Goal: Information Seeking & Learning: Learn about a topic

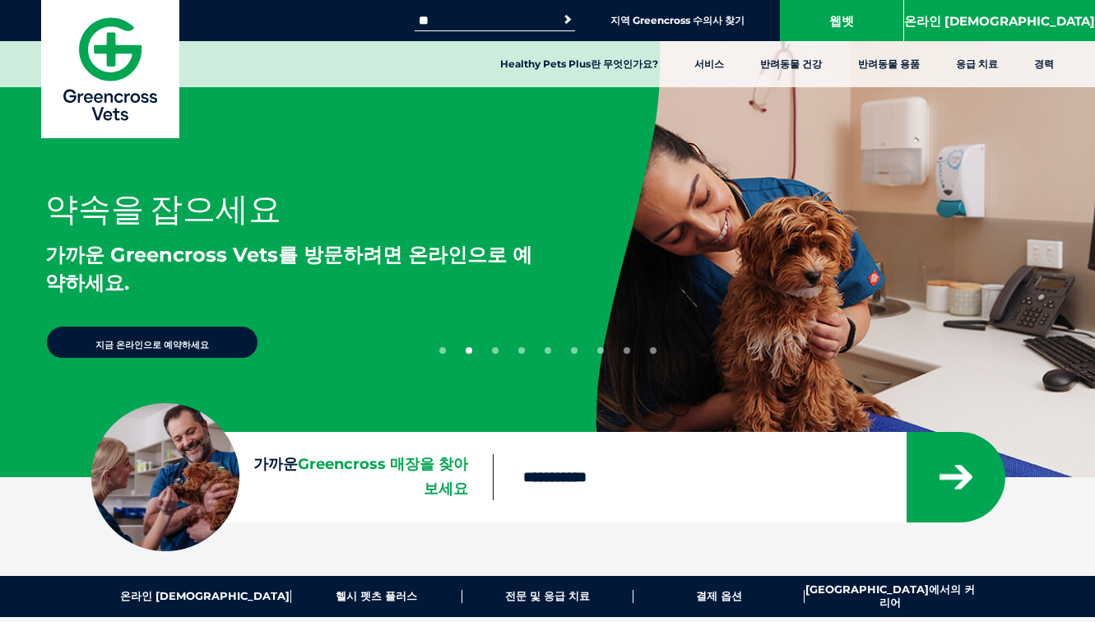
click at [554, 17] on input "검색:" at bounding box center [485, 20] width 140 height 13
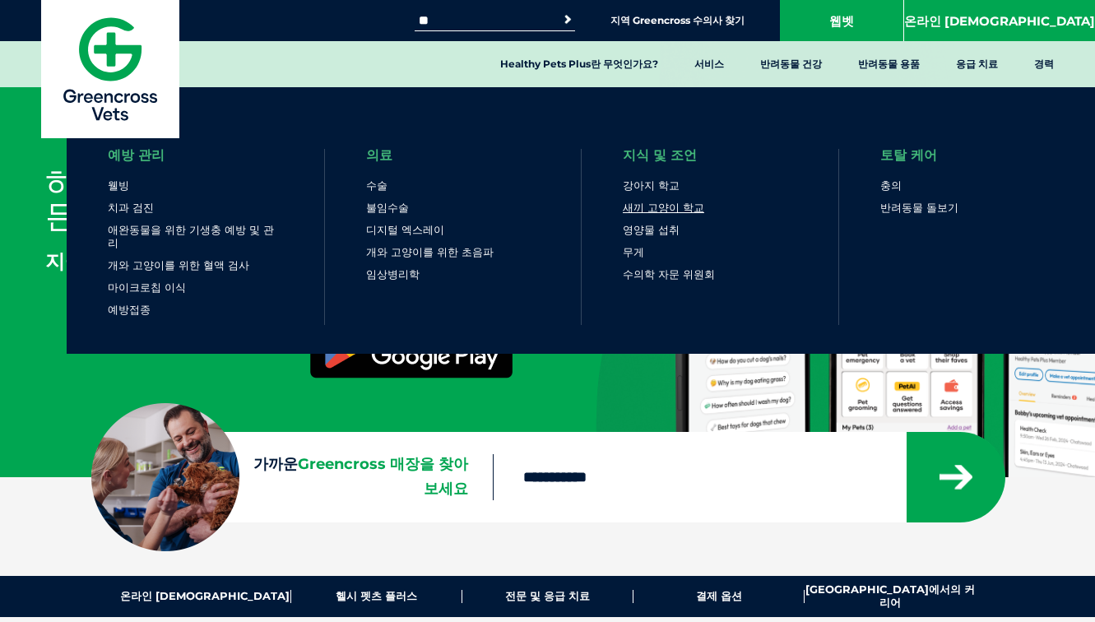
click at [680, 207] on font "새끼 고양이 학교" at bounding box center [663, 207] width 81 height 13
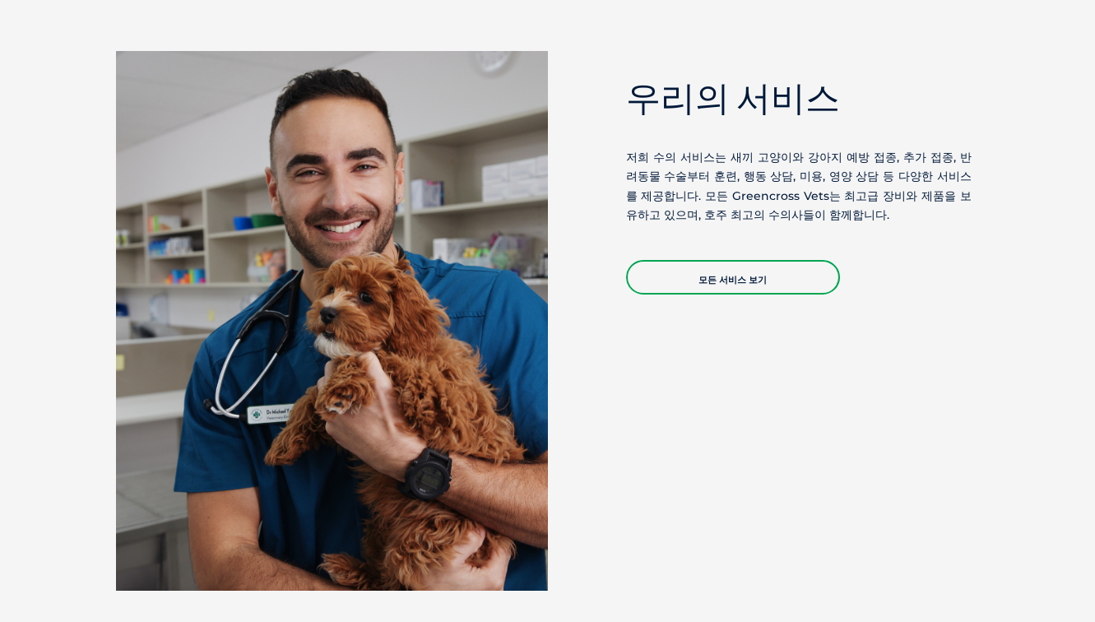
scroll to position [1343, 0]
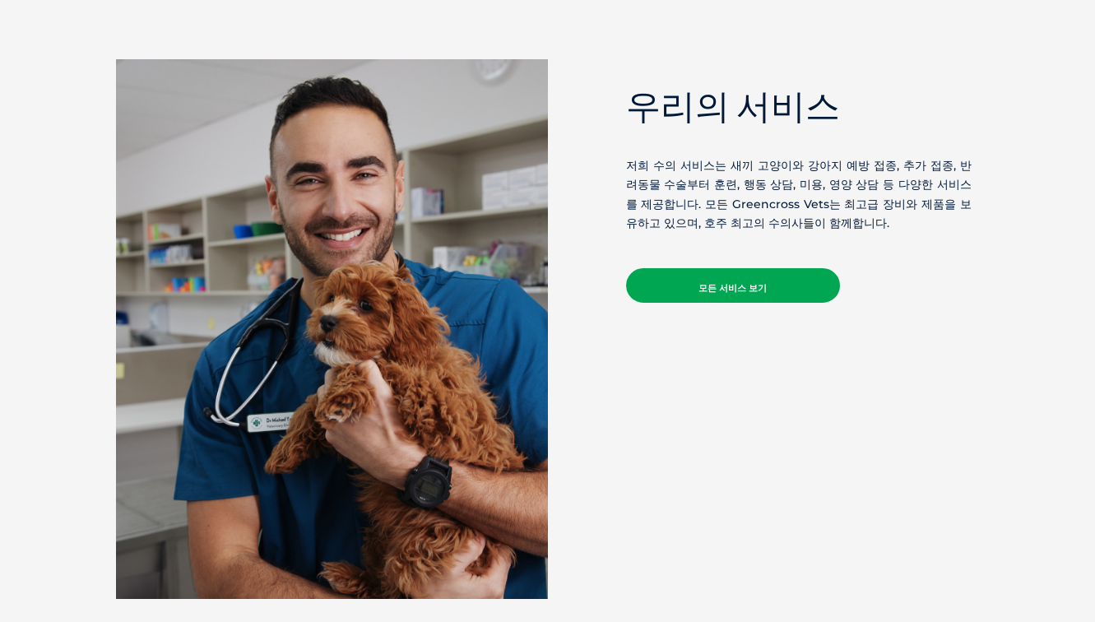
click at [740, 275] on link "모든 서비스 보기" at bounding box center [733, 285] width 214 height 35
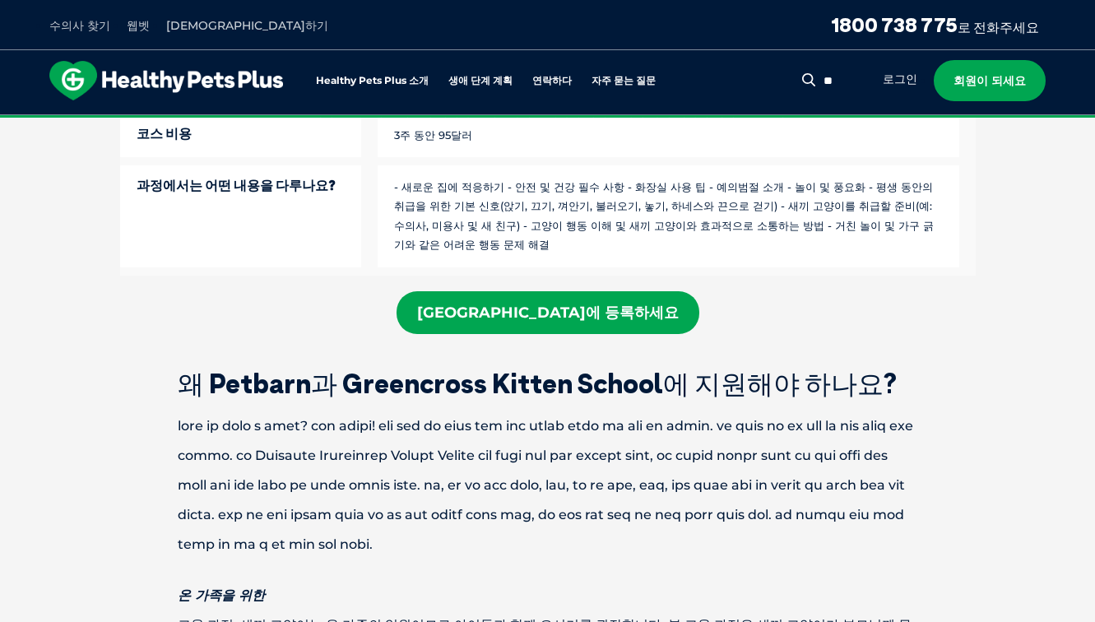
scroll to position [1152, 0]
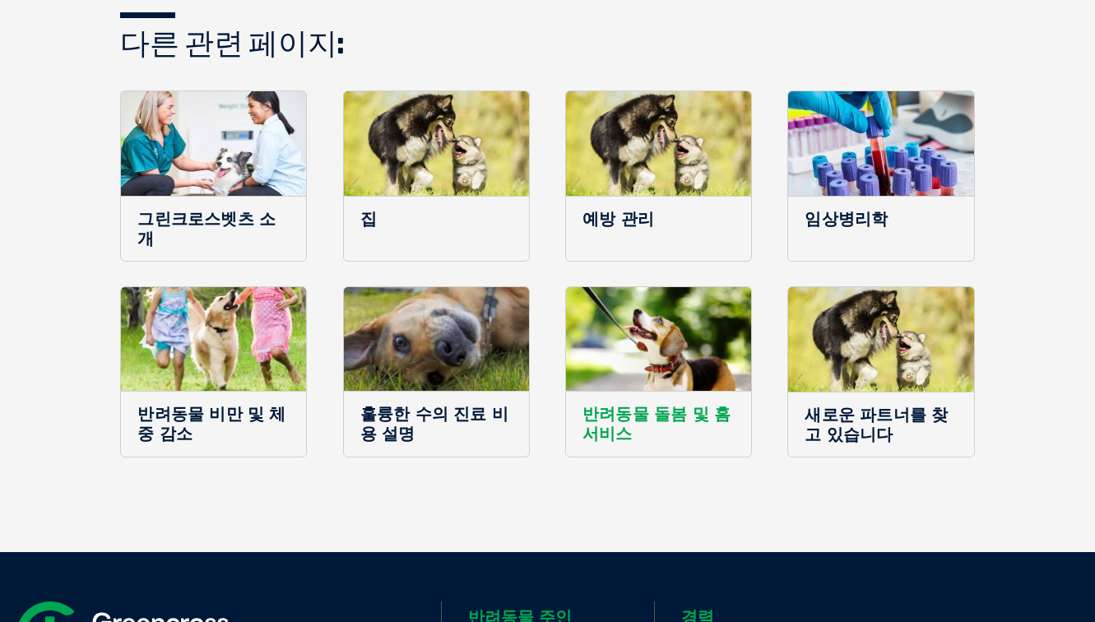
scroll to position [1152, 0]
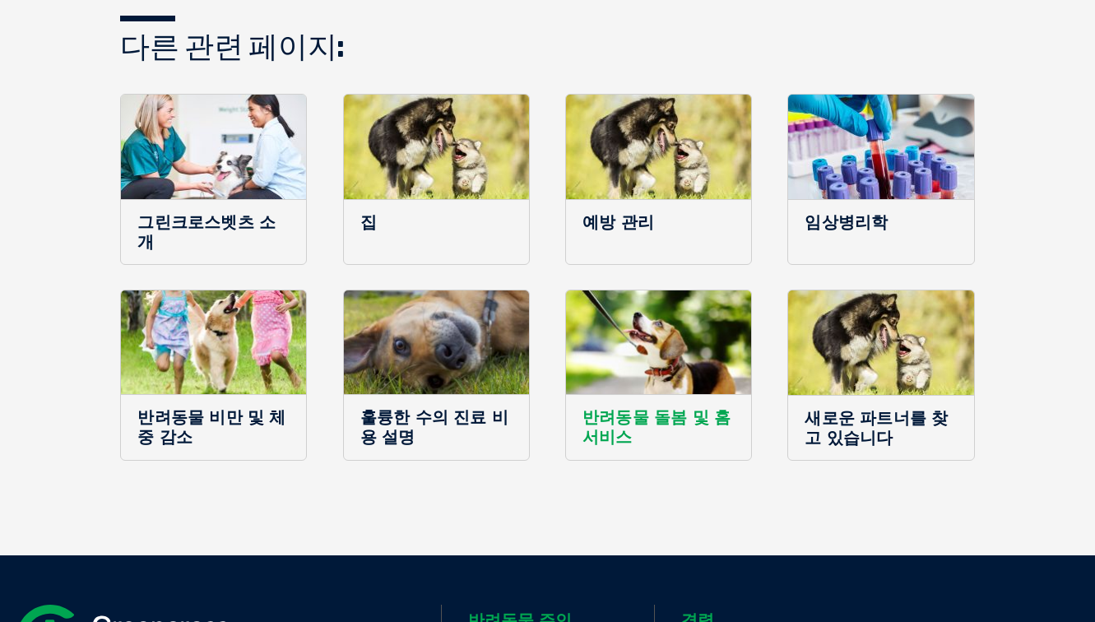
click at [667, 359] on img at bounding box center [658, 342] width 185 height 104
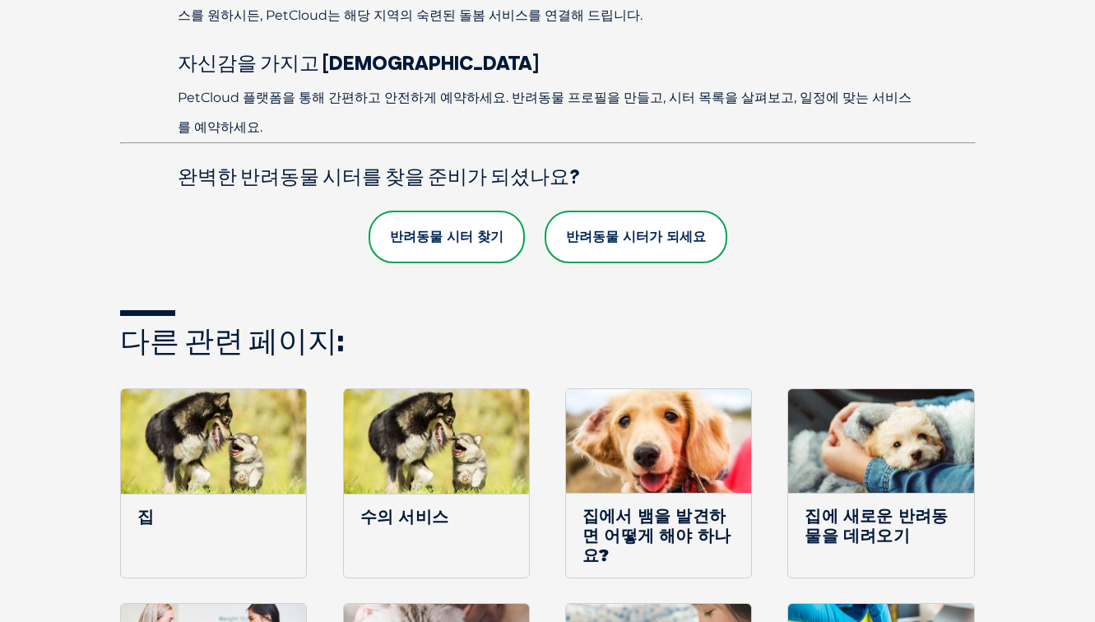
scroll to position [1343, 0]
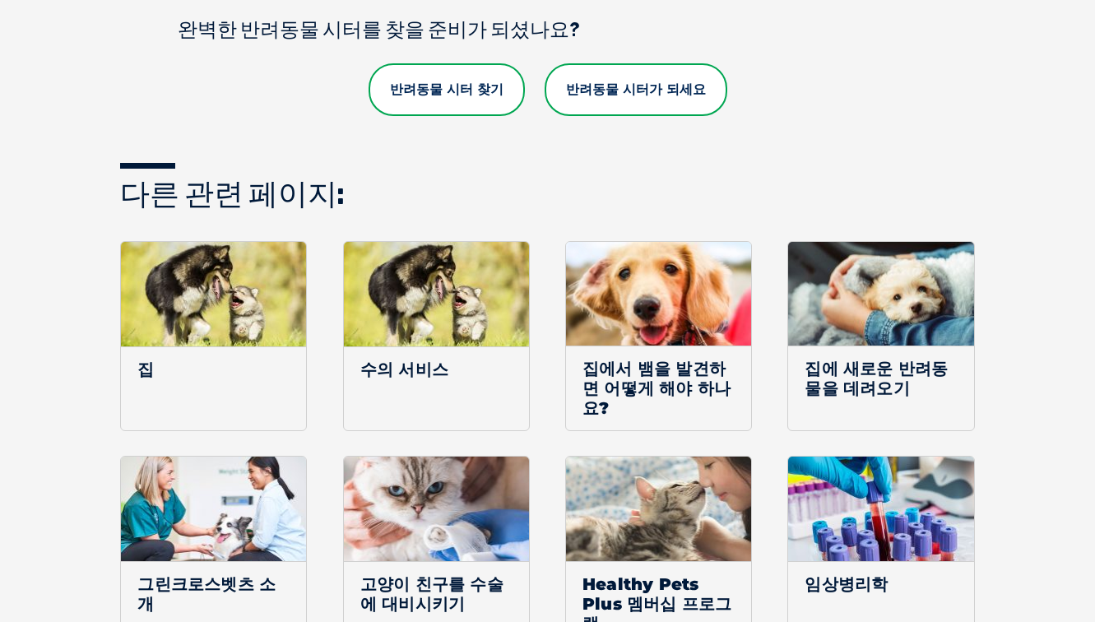
click at [486, 81] on font "반려동물 시터 찾기" at bounding box center [447, 89] width 114 height 16
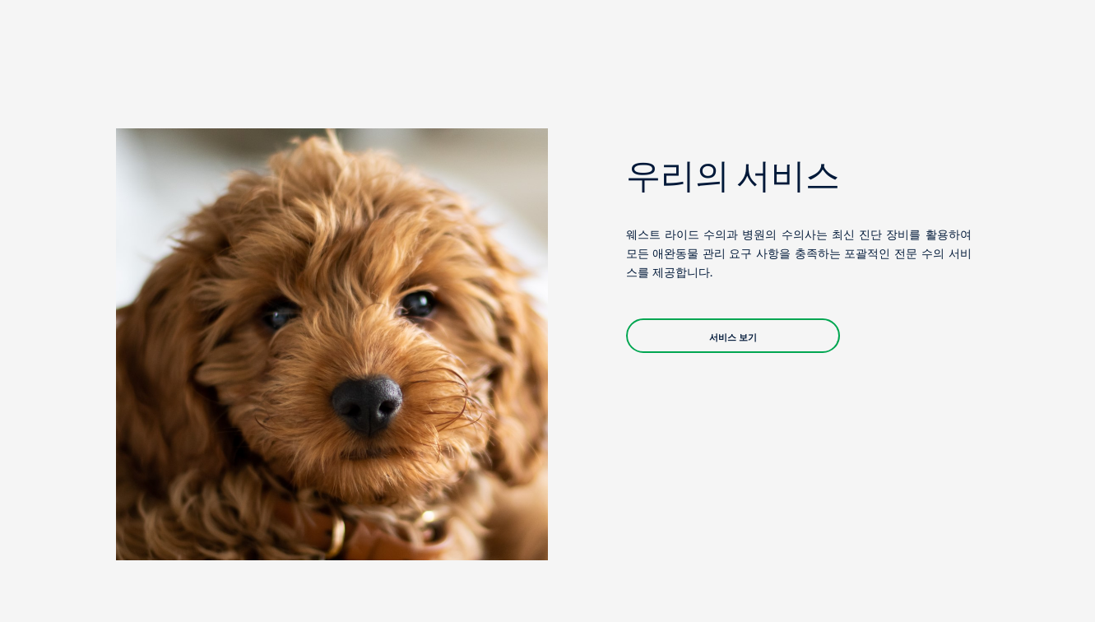
scroll to position [1152, 0]
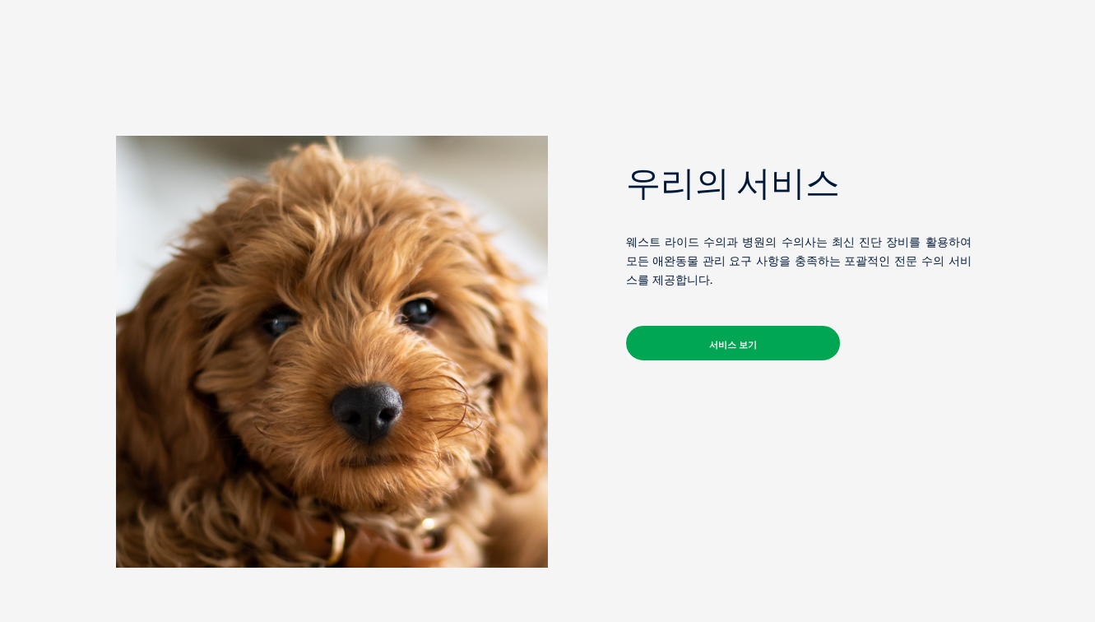
click at [758, 339] on link "서비스 보기" at bounding box center [733, 343] width 214 height 35
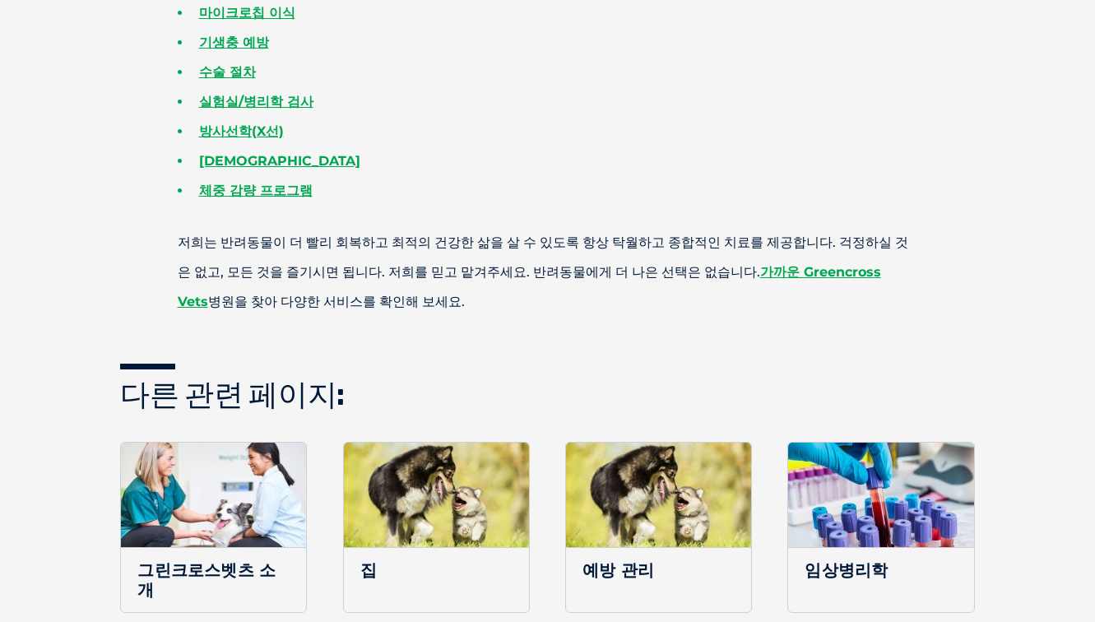
scroll to position [1152, 0]
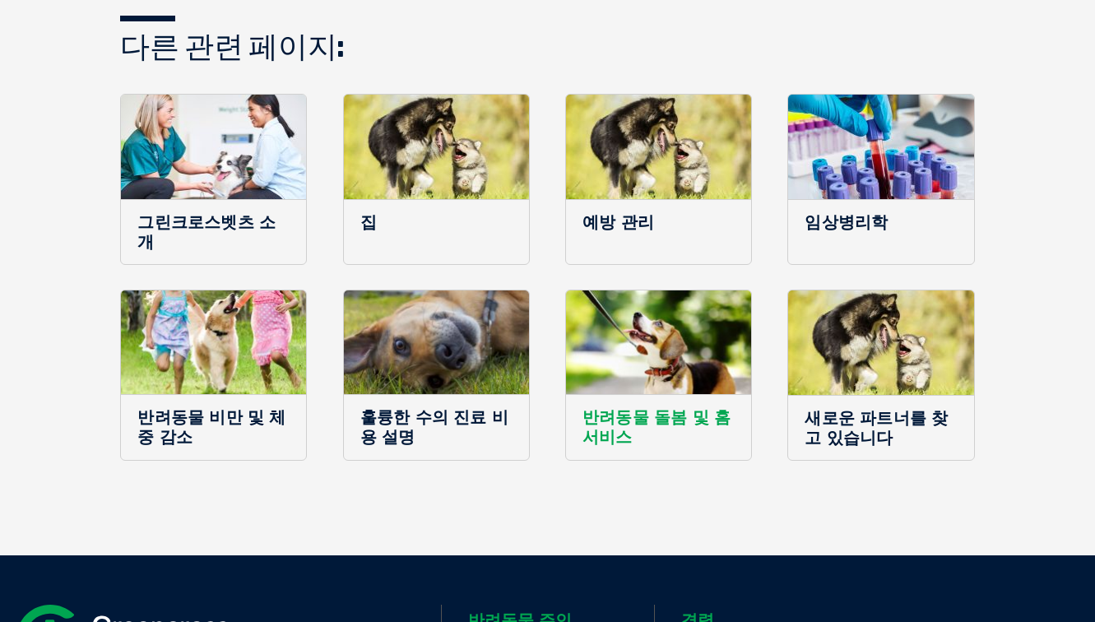
click at [729, 315] on img at bounding box center [658, 342] width 185 height 104
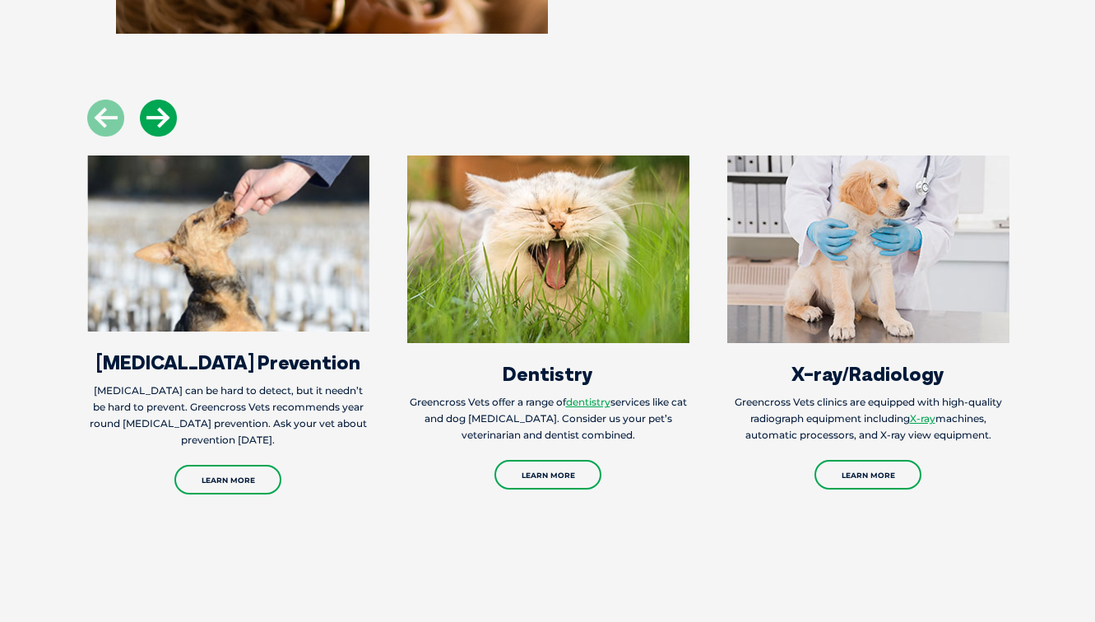
scroll to position [1727, 0]
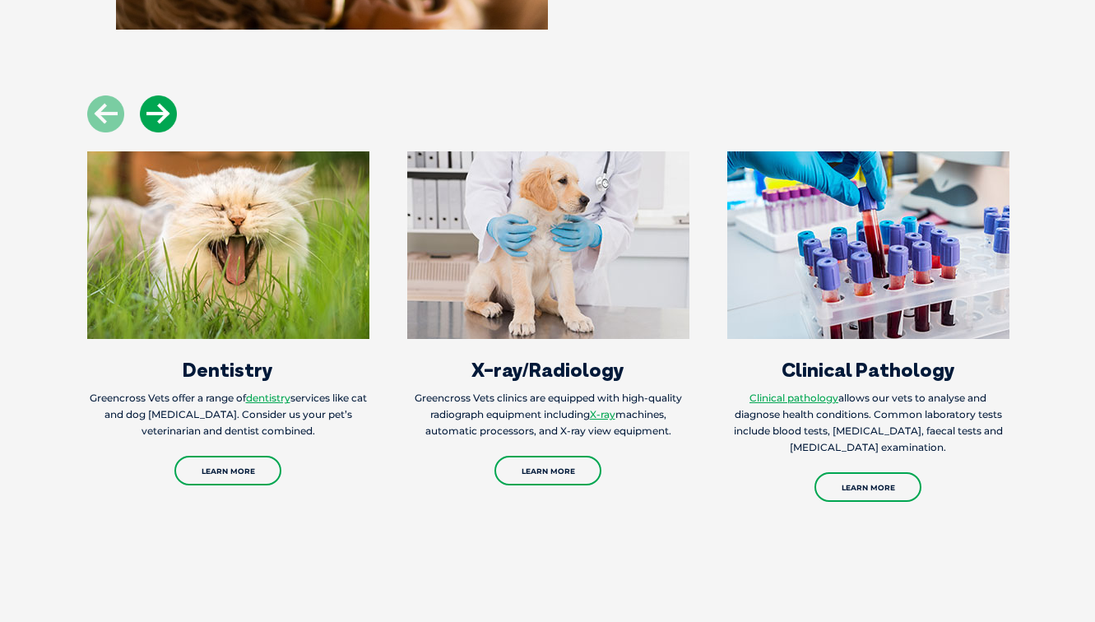
click at [154, 125] on icon at bounding box center [158, 113] width 37 height 37
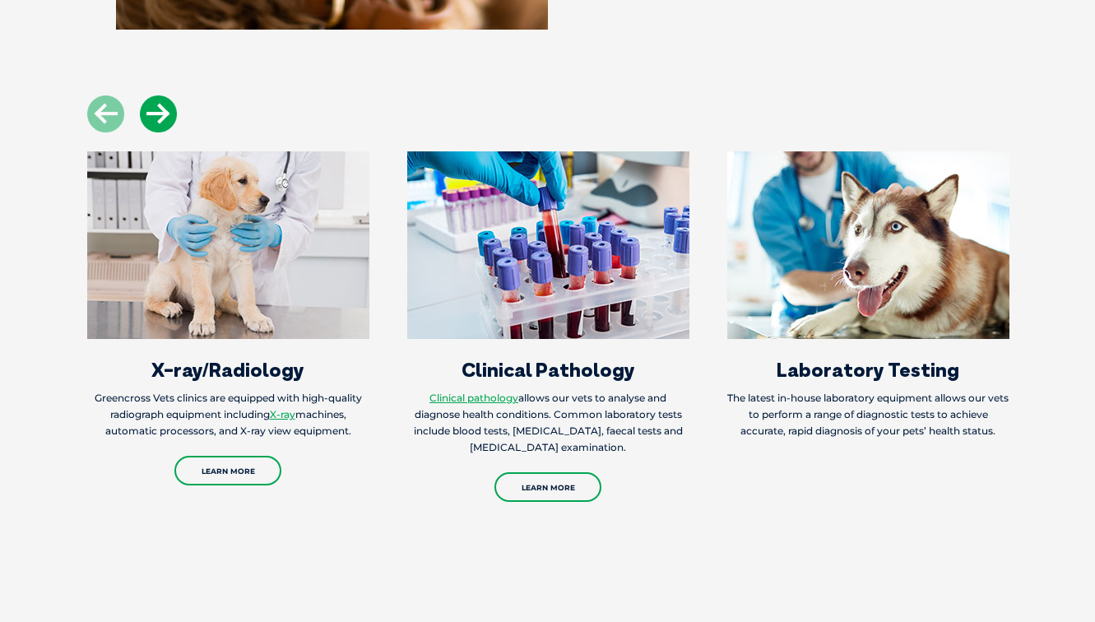
click at [154, 125] on icon at bounding box center [158, 113] width 37 height 37
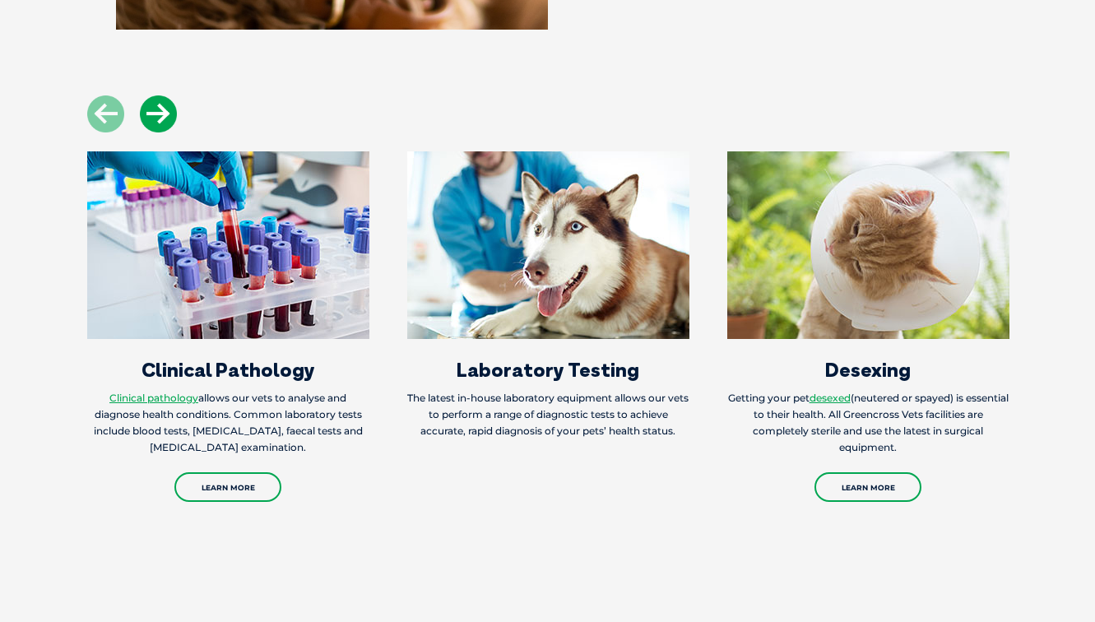
click at [154, 125] on icon at bounding box center [158, 113] width 37 height 37
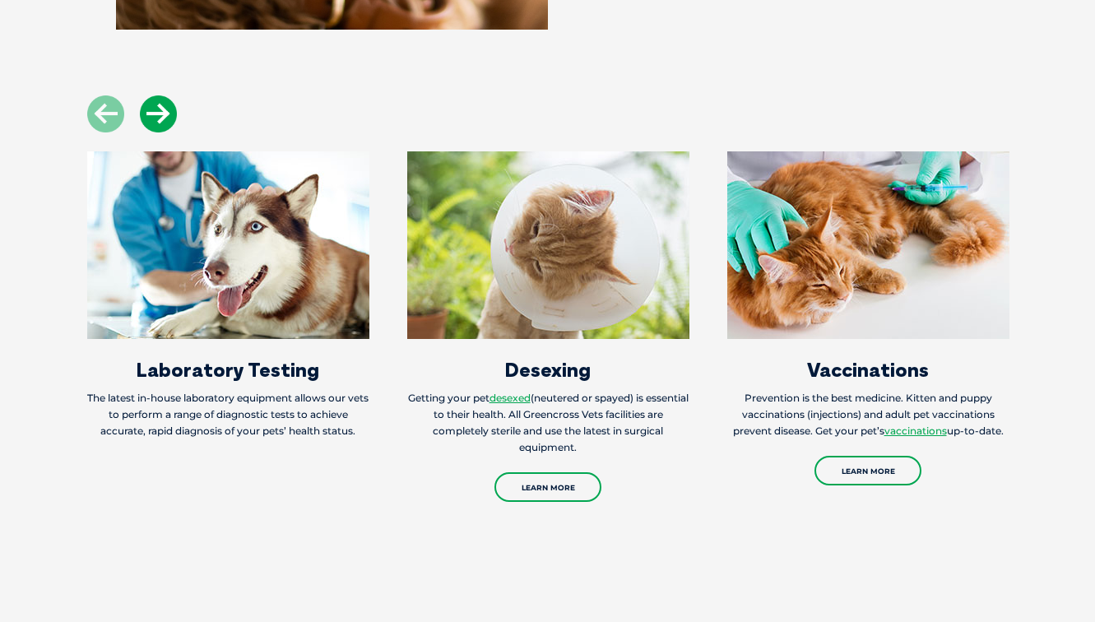
click at [154, 125] on icon at bounding box center [158, 113] width 37 height 37
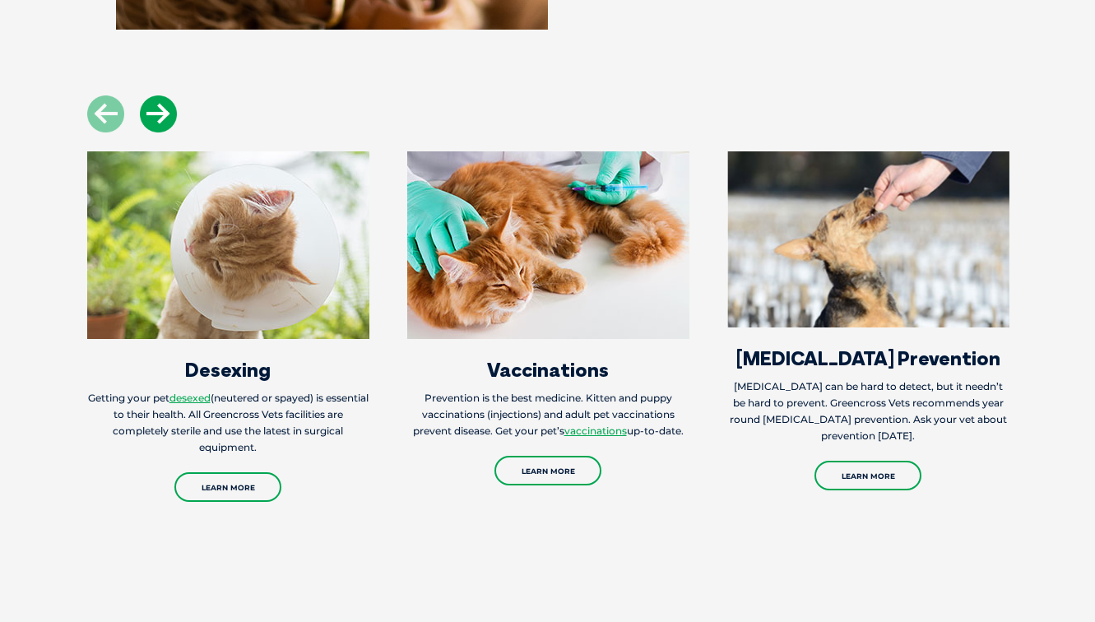
click at [153, 125] on icon at bounding box center [158, 113] width 37 height 37
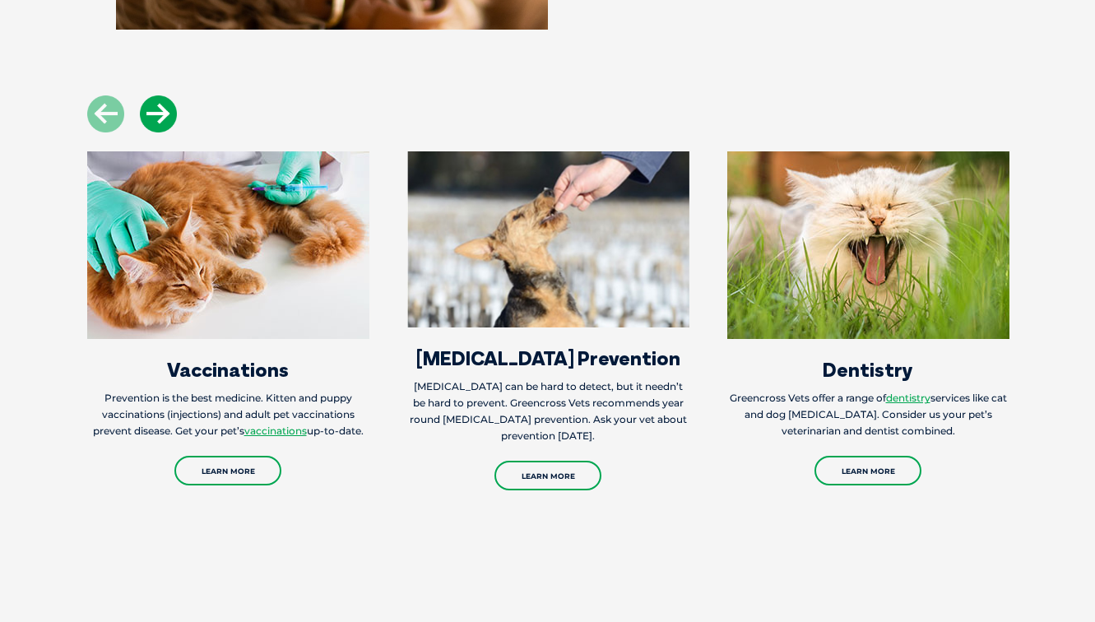
click at [153, 125] on icon at bounding box center [158, 113] width 37 height 37
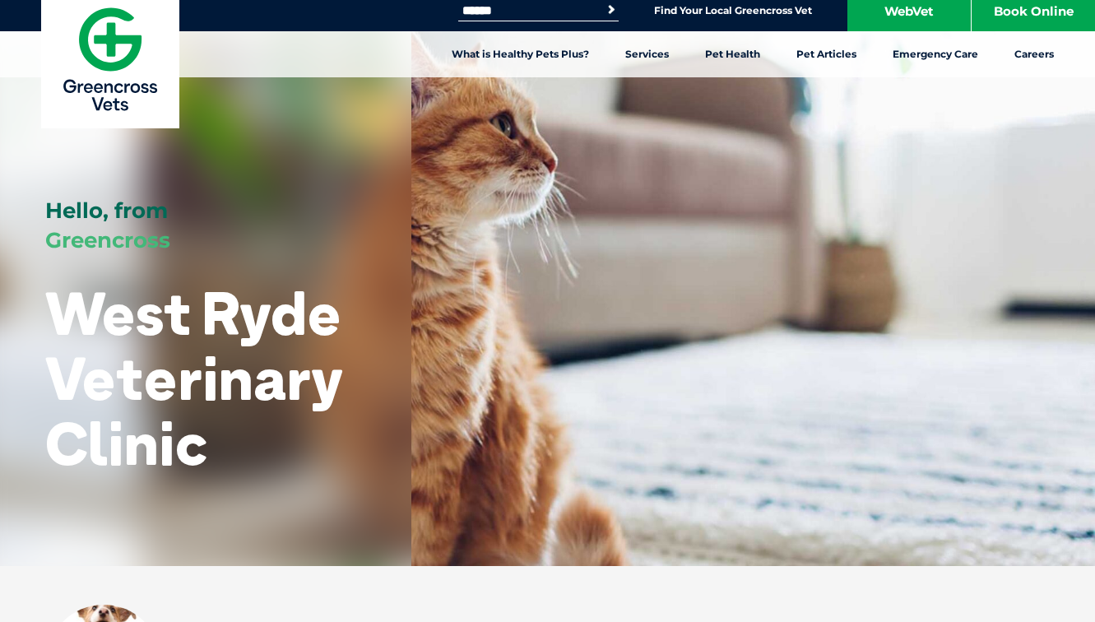
scroll to position [0, 0]
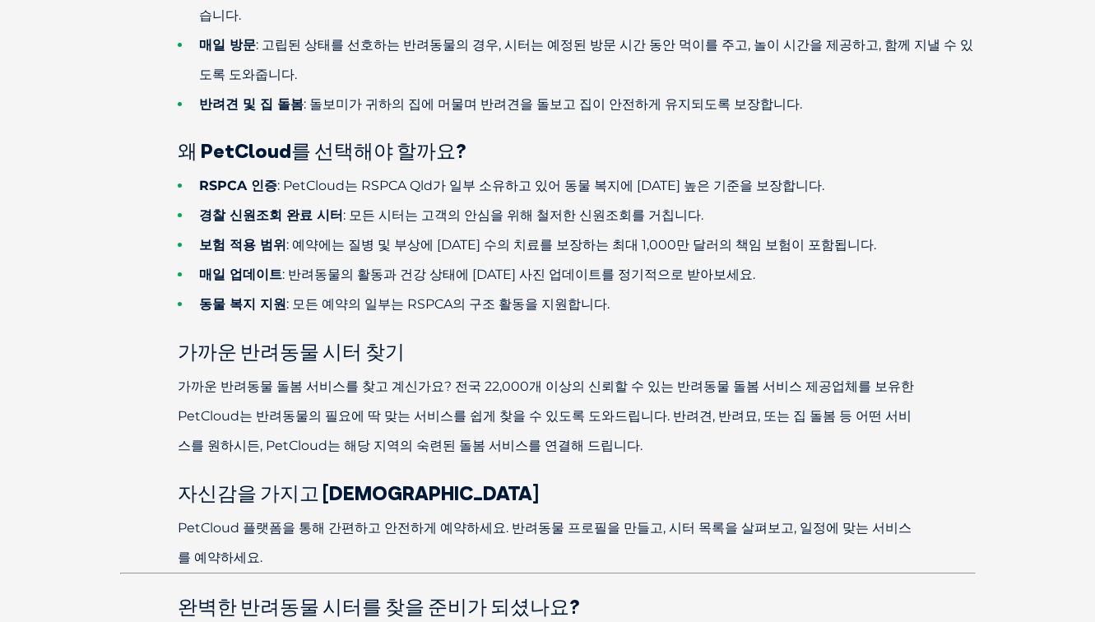
scroll to position [767, 0]
